Goal: Book appointment/travel/reservation

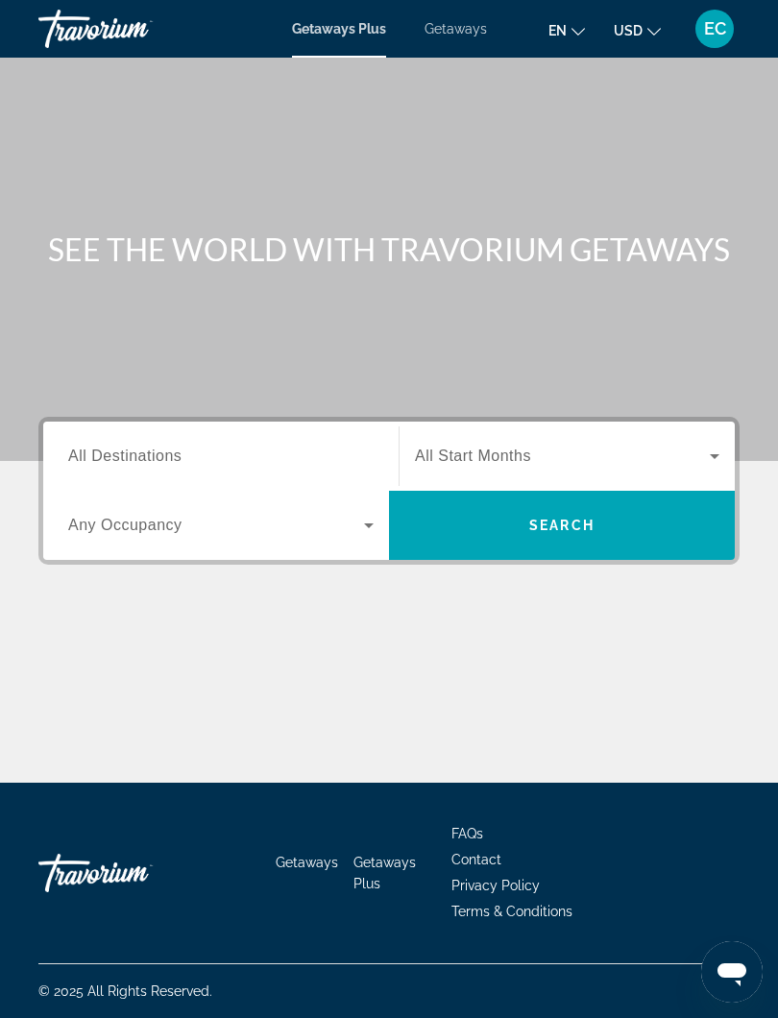
click at [122, 452] on span "All Destinations" at bounding box center [124, 456] width 113 height 16
click at [122, 452] on input "Destination All Destinations" at bounding box center [220, 457] width 305 height 23
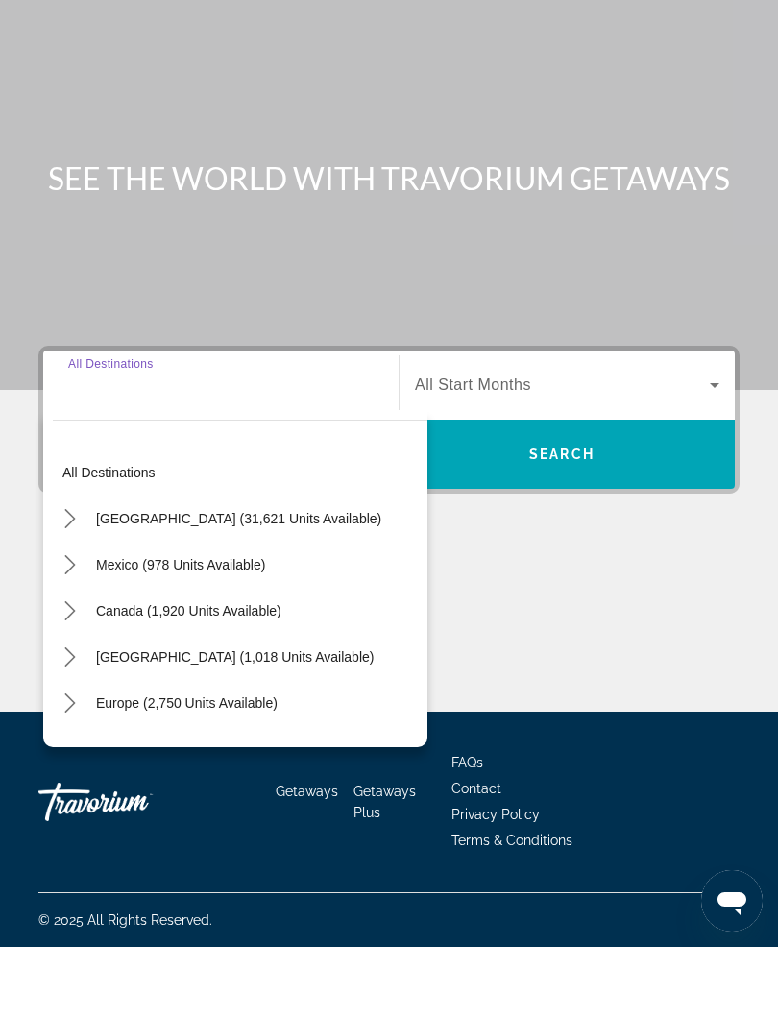
scroll to position [18, 0]
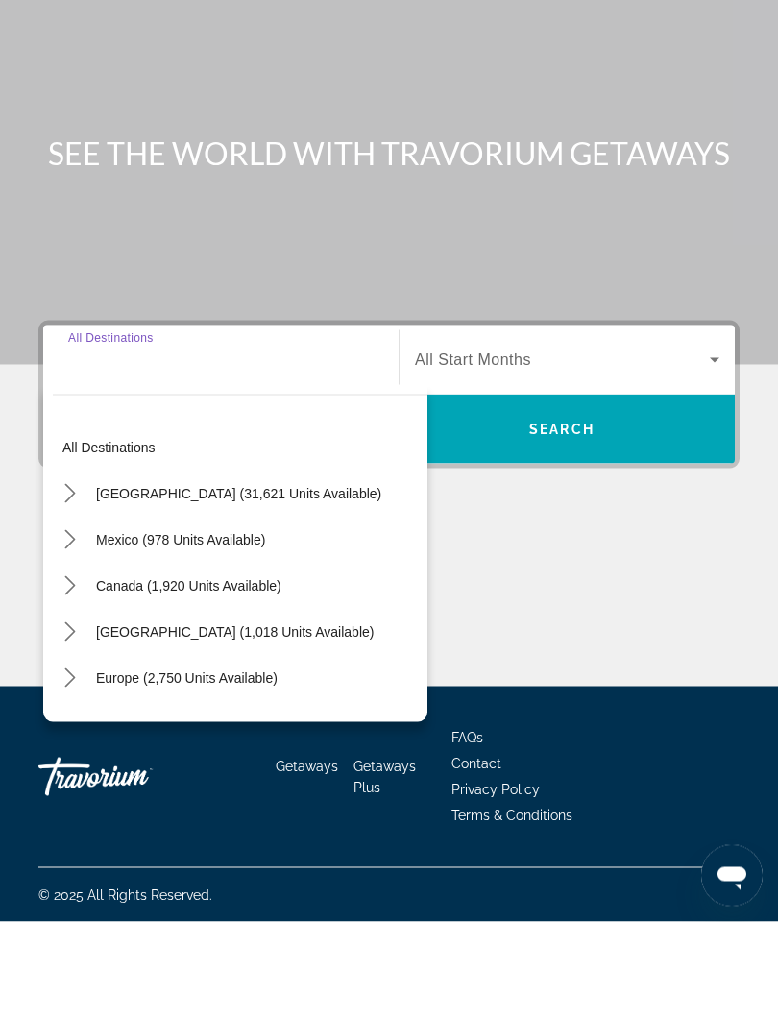
click at [78, 718] on icon "Toggle Caribbean & Atlantic Islands (1,018 units available) submenu" at bounding box center [70, 727] width 19 height 19
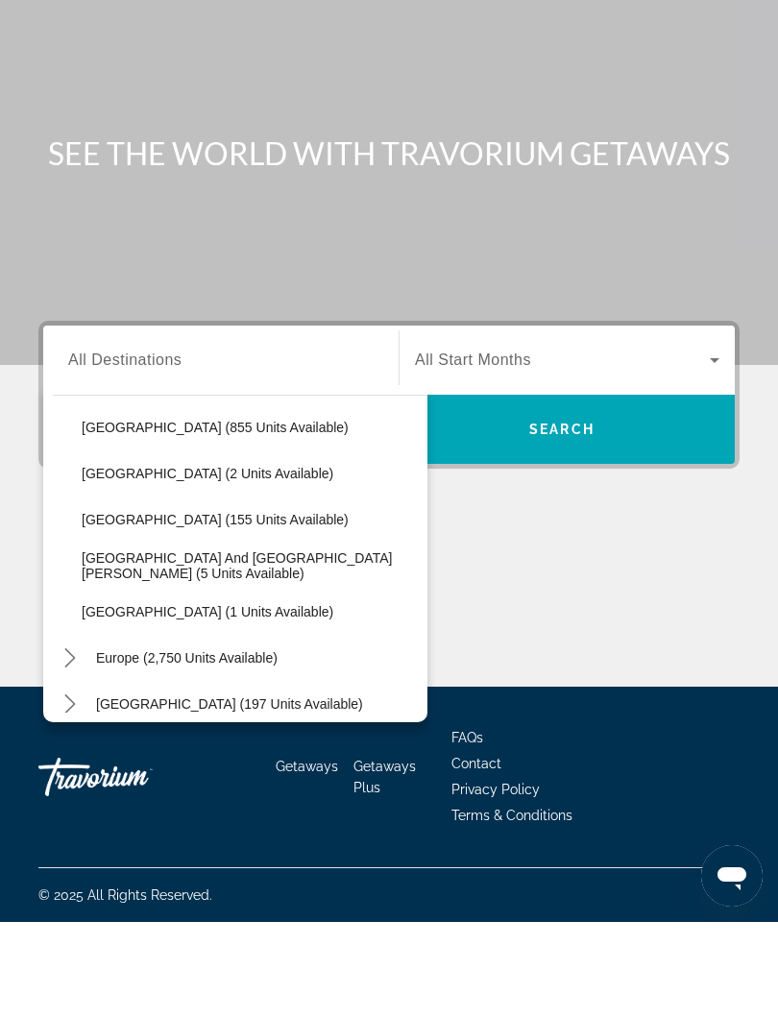
scroll to position [249, 0]
click at [420, 221] on div "Main content" at bounding box center [389, 230] width 778 height 461
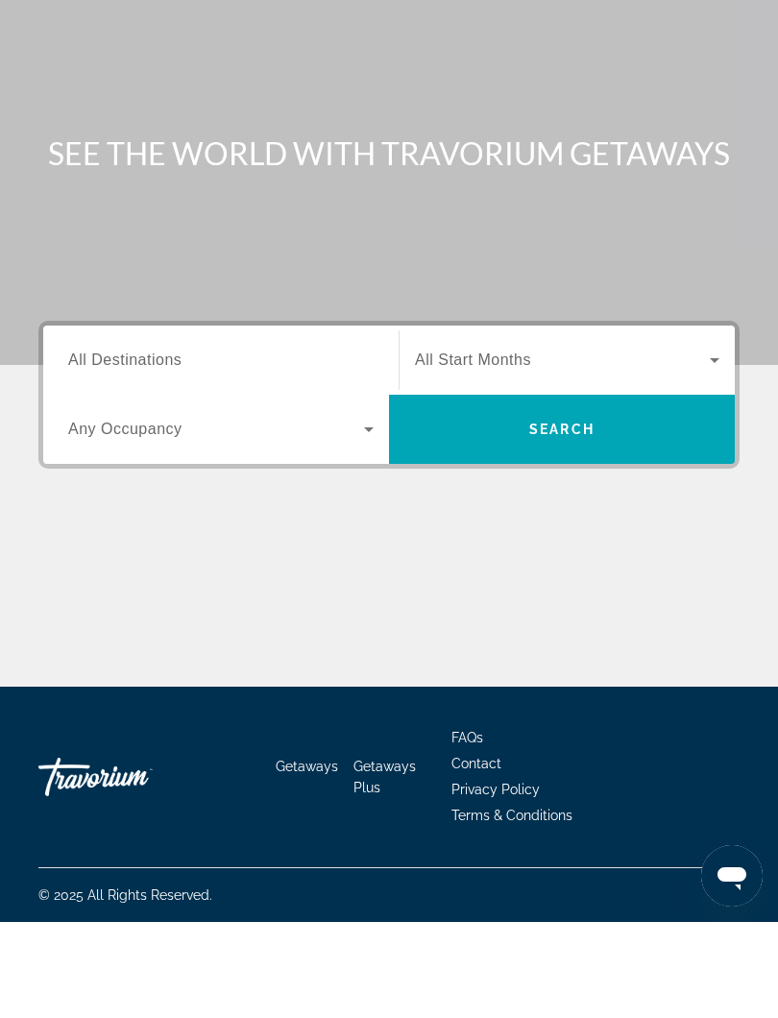
scroll to position [0, 0]
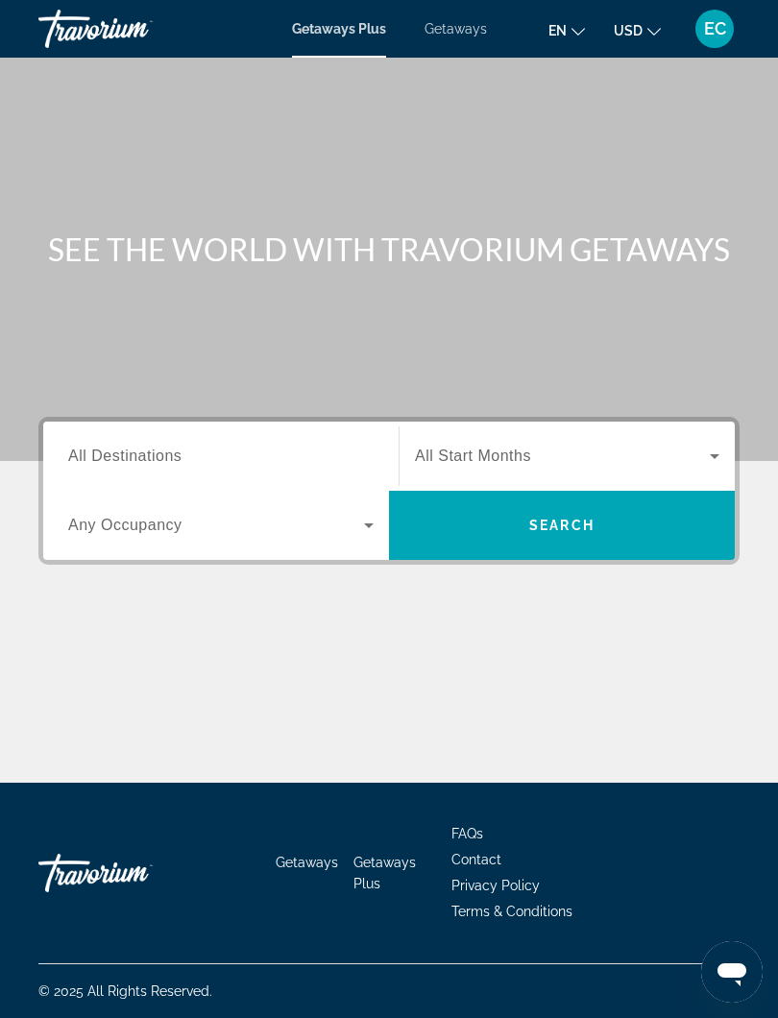
click at [460, 31] on span "Getaways" at bounding box center [455, 28] width 62 height 15
click at [109, 452] on span "All Destinations" at bounding box center [124, 456] width 113 height 16
click at [109, 452] on input "Destination All Destinations" at bounding box center [220, 457] width 305 height 23
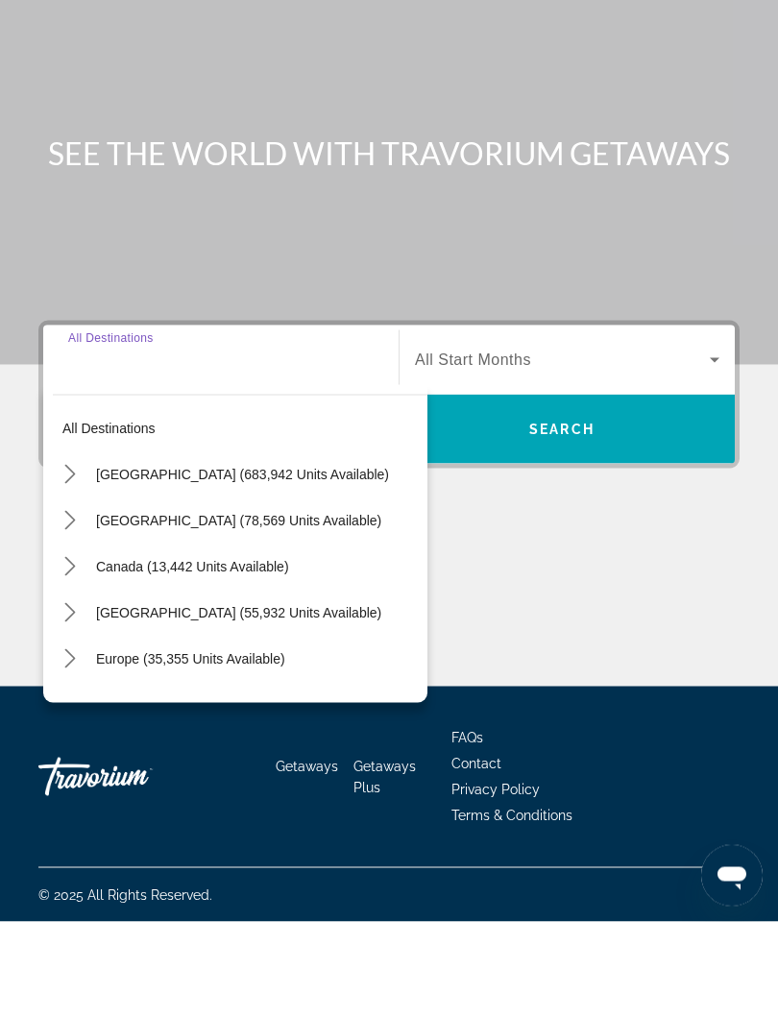
scroll to position [18, 0]
click at [81, 692] on mat-icon "Toggle Caribbean & Atlantic Islands (55,932 units available) submenu" at bounding box center [70, 709] width 34 height 34
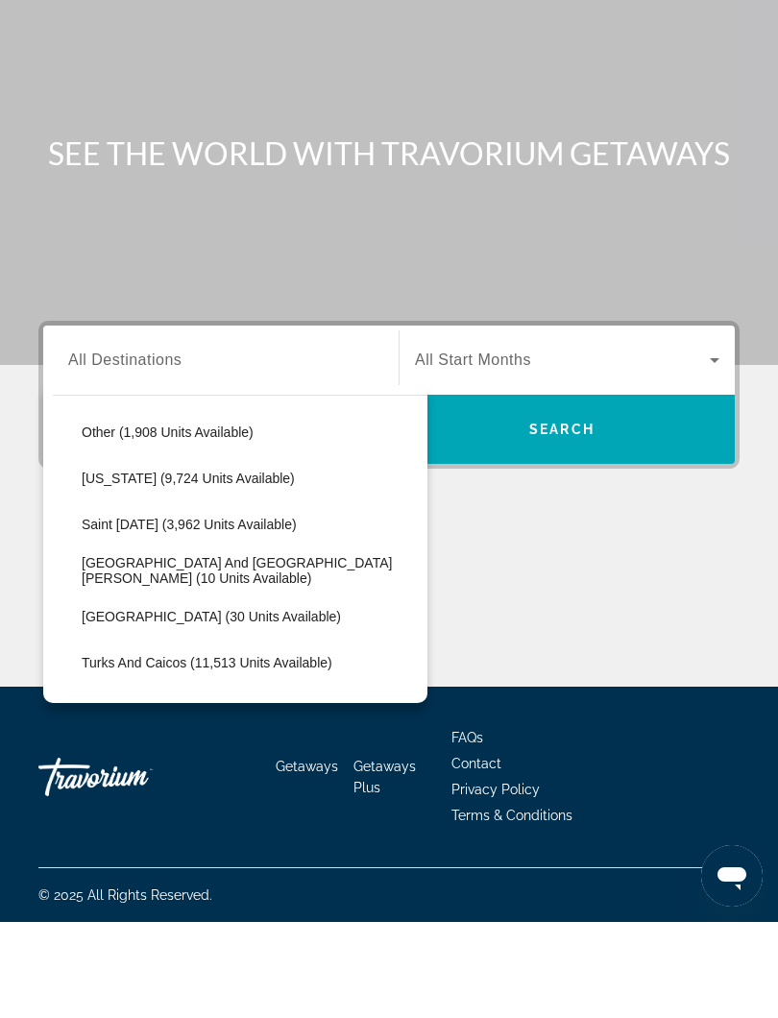
scroll to position [547, 0]
click at [230, 569] on span "[US_STATE] (9,724 units available)" at bounding box center [188, 576] width 213 height 15
type input "**********"
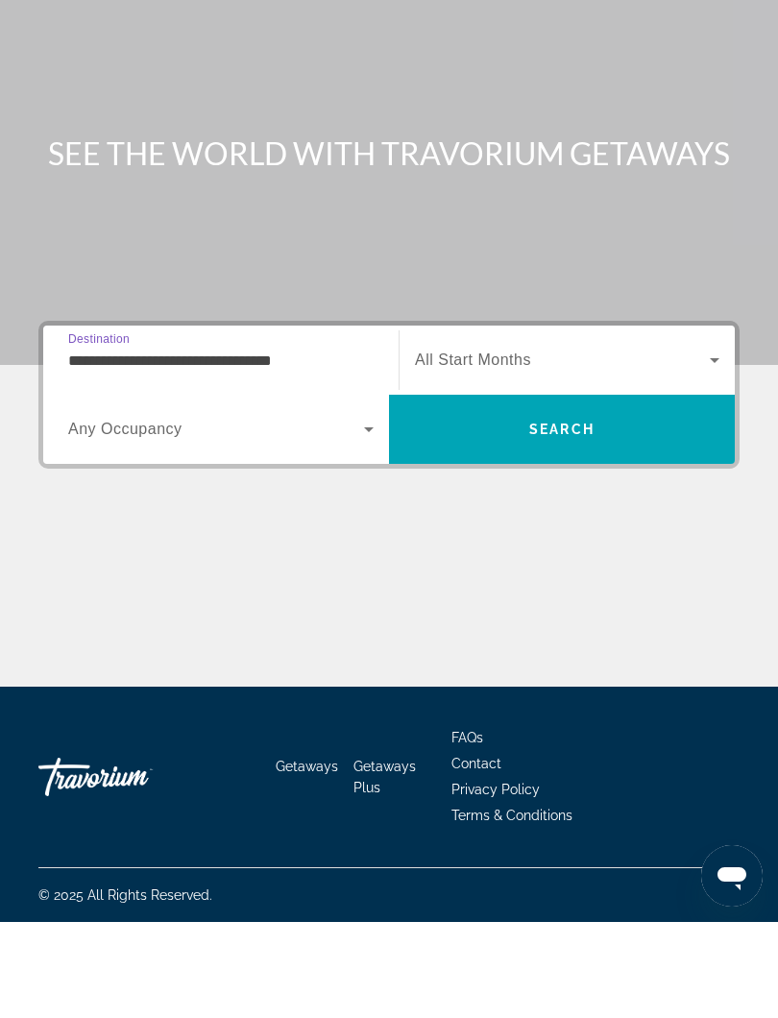
click at [627, 502] on span "Search" at bounding box center [562, 525] width 346 height 46
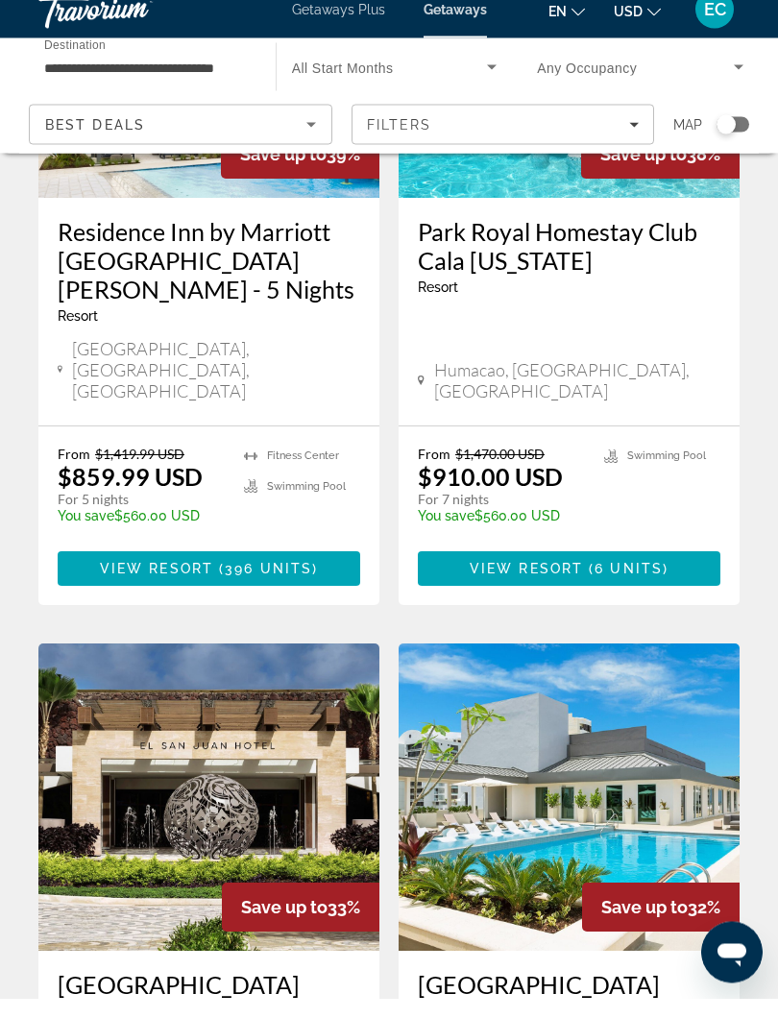
click at [627, 581] on span "6 units" at bounding box center [628, 588] width 68 height 15
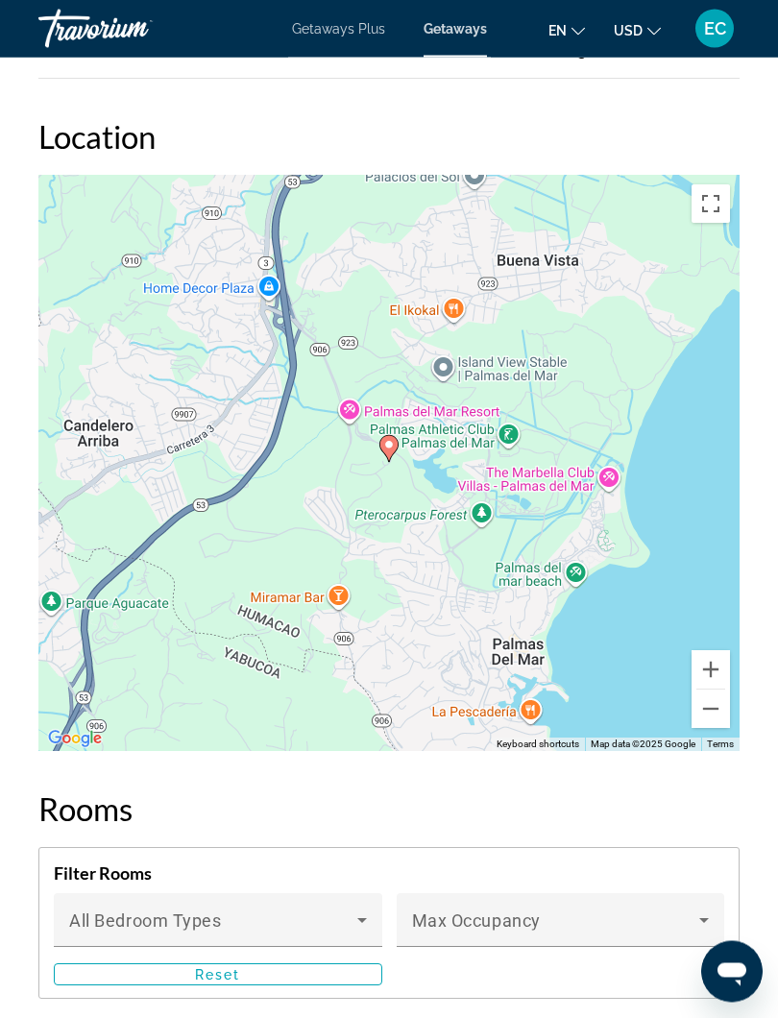
scroll to position [3152, 0]
